Goal: Task Accomplishment & Management: Use online tool/utility

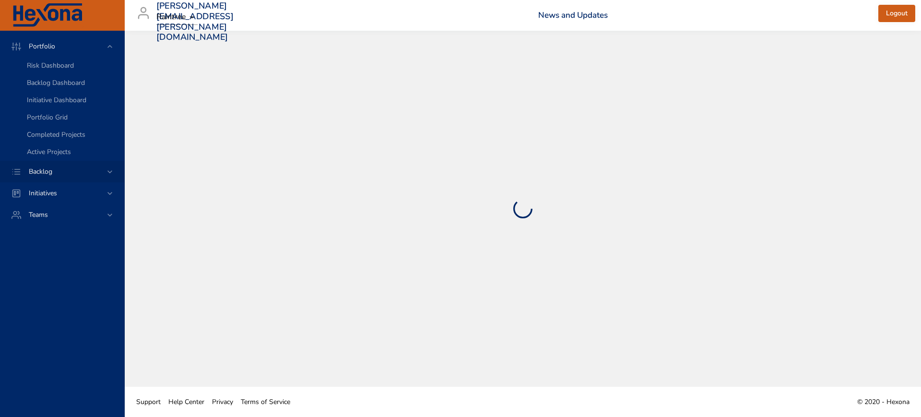
click at [112, 175] on icon at bounding box center [110, 172] width 10 height 10
click at [62, 86] on span "Backlog Details" at bounding box center [50, 87] width 46 height 9
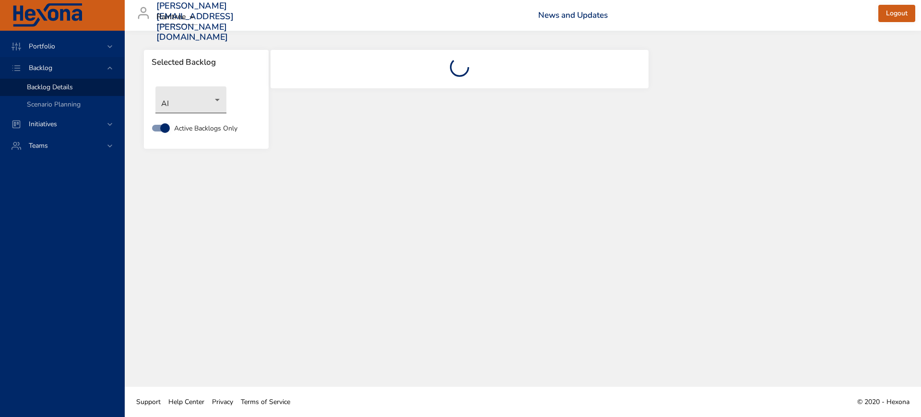
click at [174, 98] on body "Portfolio Backlog Backlog Details Scenario Planning Initiatives Teams [PERSON_N…" at bounding box center [460, 208] width 921 height 417
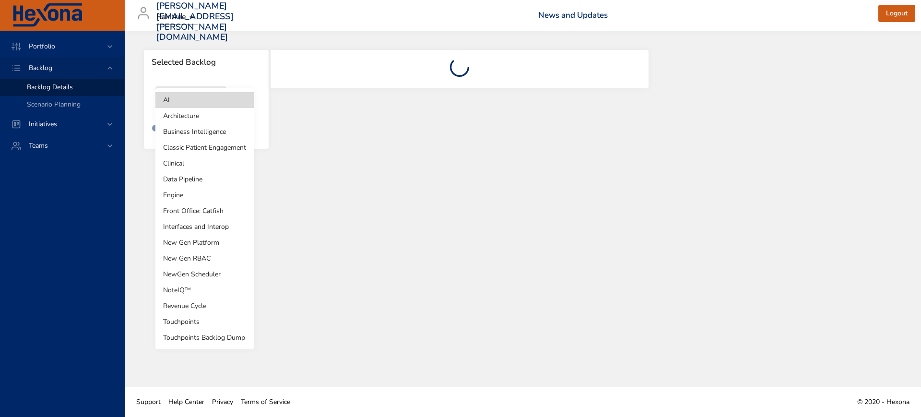
click at [214, 305] on li "Revenue Cycle" at bounding box center [204, 306] width 98 height 16
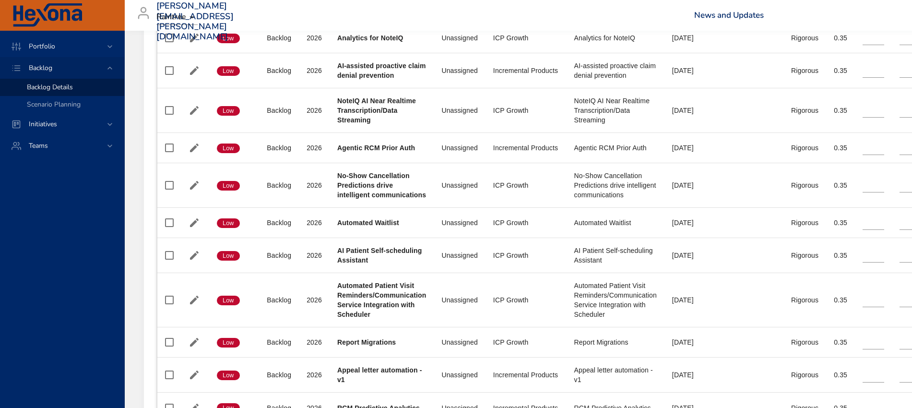
scroll to position [540, 0]
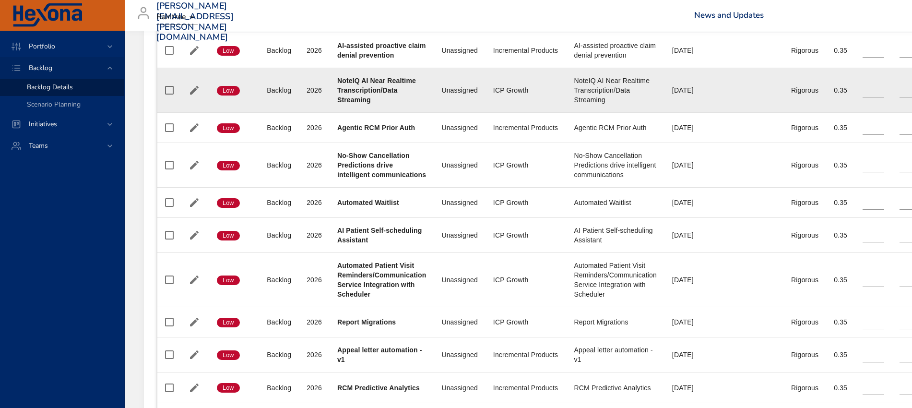
type input "**"
type input "*"
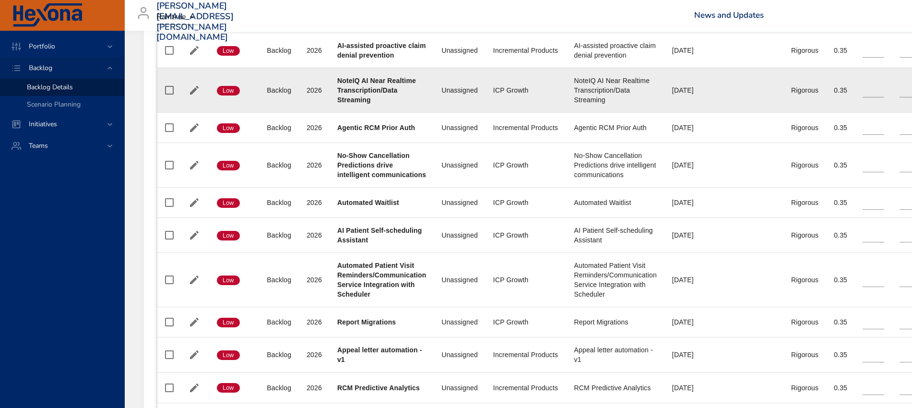
type input "*"
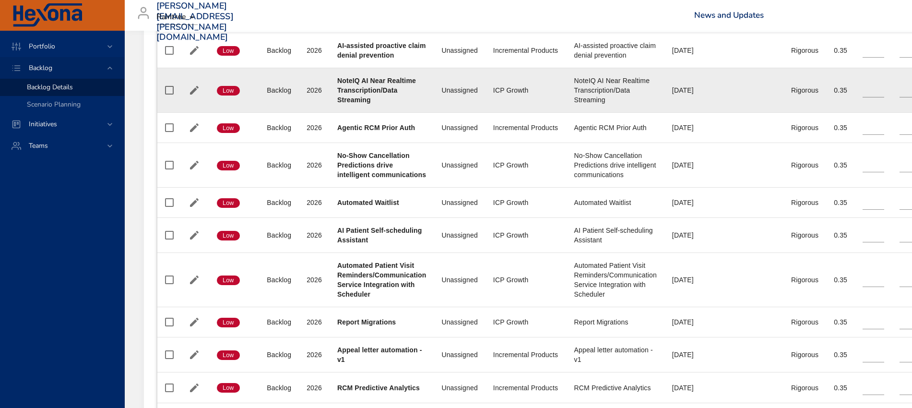
type input "*"
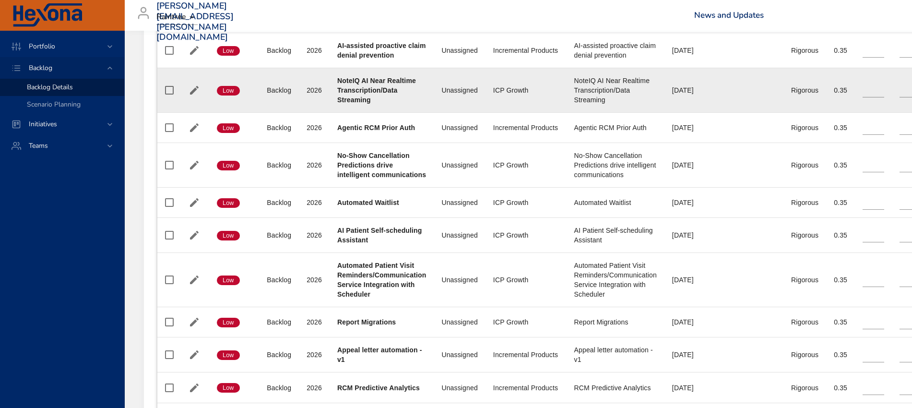
type input "*"
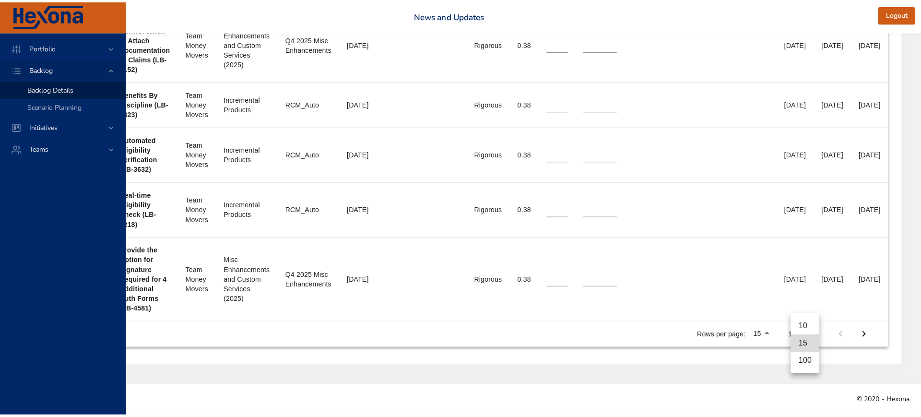
scroll to position [1134, 268]
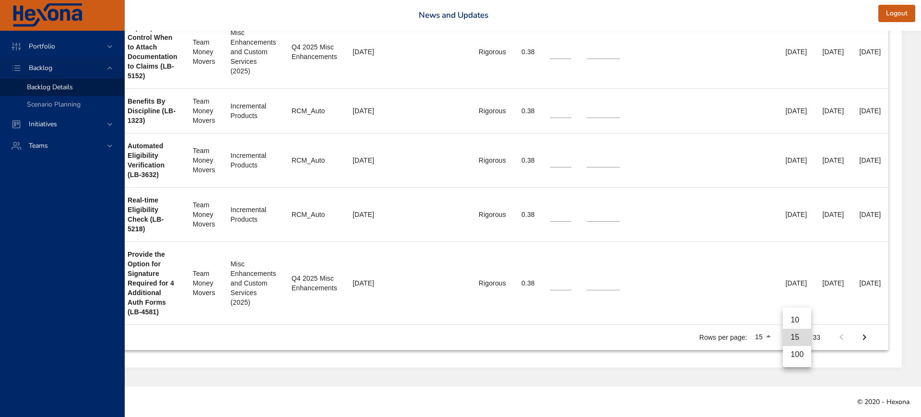
click at [794, 355] on li "100" at bounding box center [797, 354] width 28 height 17
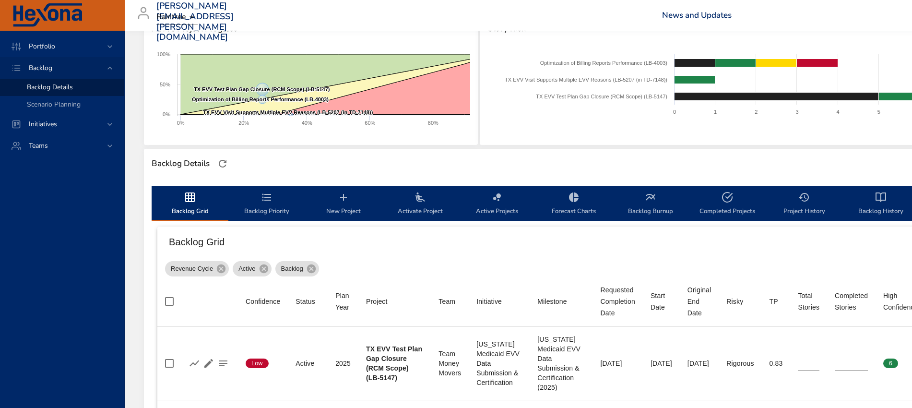
scroll to position [210, 0]
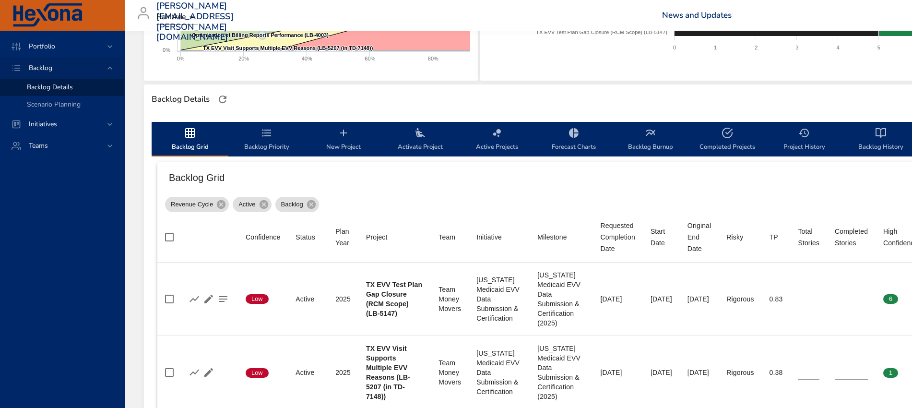
drag, startPoint x: 811, startPoint y: 139, endPoint x: 693, endPoint y: 155, distance: 118.6
click at [811, 139] on span "Project History" at bounding box center [804, 139] width 65 height 25
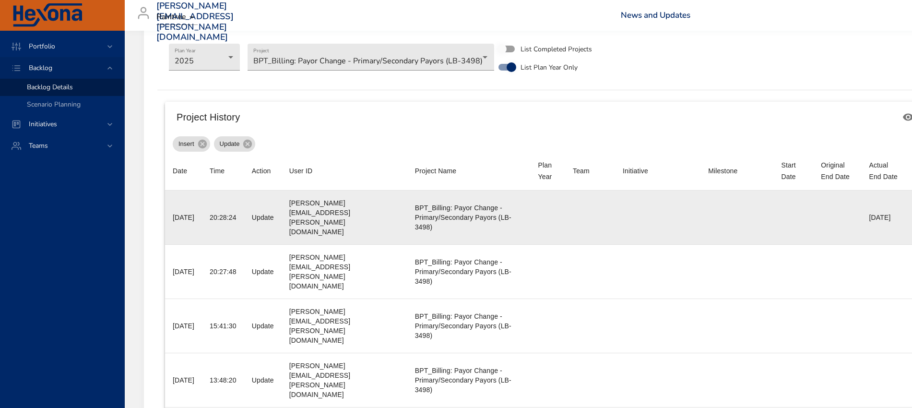
scroll to position [229, 0]
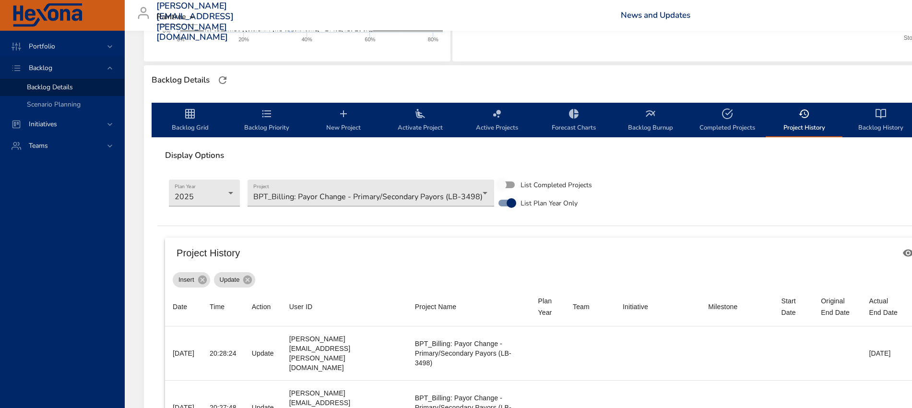
click at [179, 119] on span "Backlog Grid" at bounding box center [189, 120] width 65 height 25
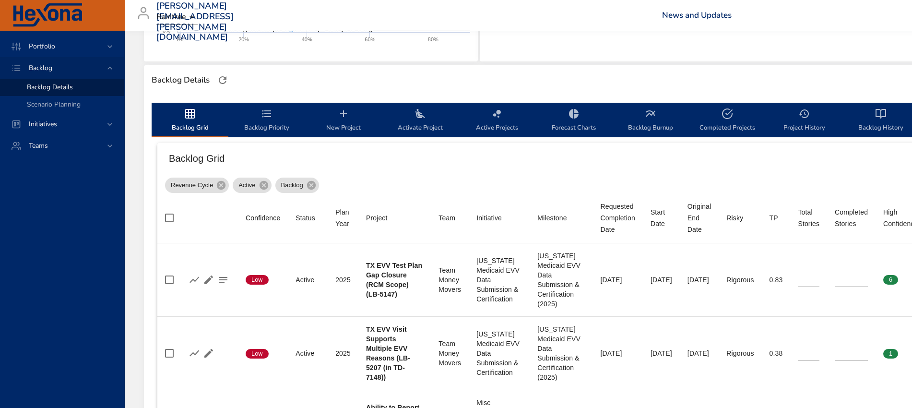
click at [274, 119] on span "Backlog Priority" at bounding box center [266, 120] width 65 height 25
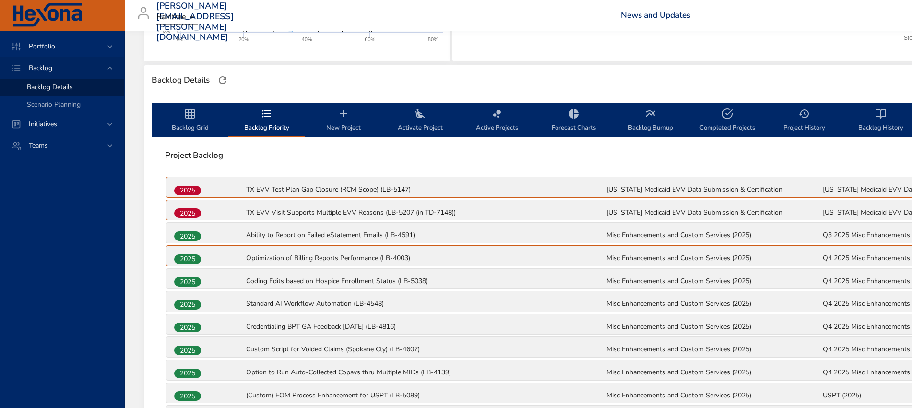
click at [195, 123] on span "Backlog Grid" at bounding box center [189, 120] width 65 height 25
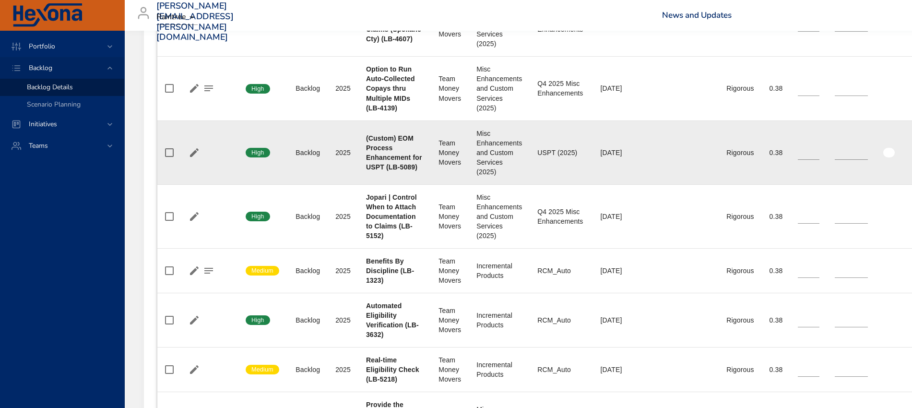
scroll to position [1009, 0]
